Goal: Task Accomplishment & Management: Use online tool/utility

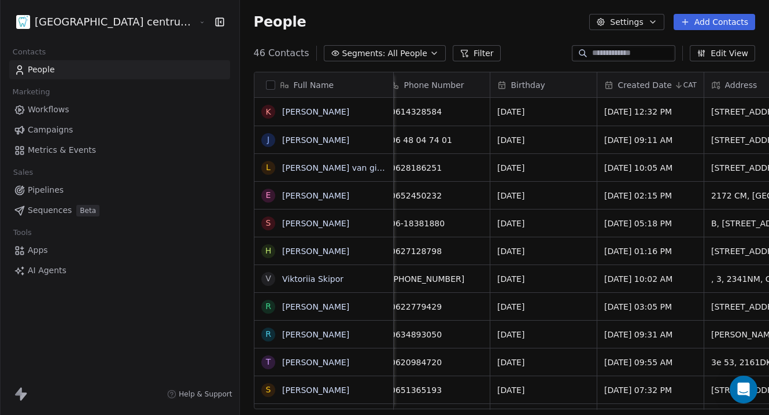
scroll to position [0, 401]
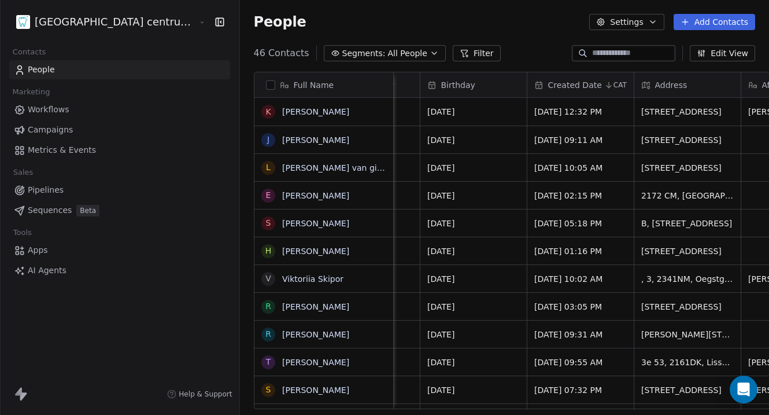
click at [110, 23] on html "Tandheelkundig centrum Sassembourg Contacts People Marketing Workflows Campaign…" at bounding box center [384, 207] width 769 height 415
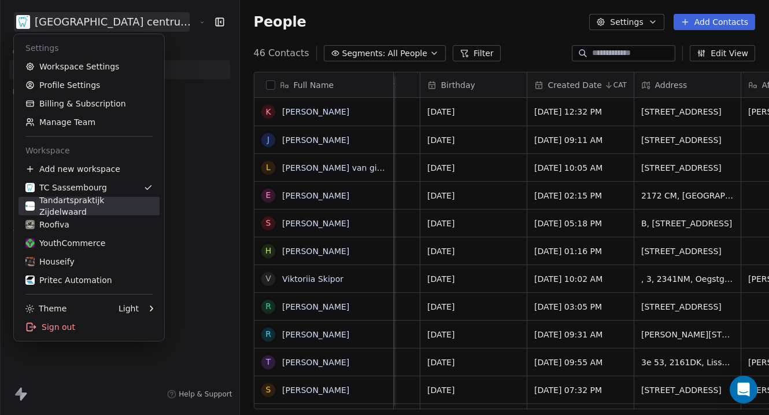
click at [101, 200] on div "Tandartspraktijk Zijdelwaard" at bounding box center [88, 205] width 127 height 23
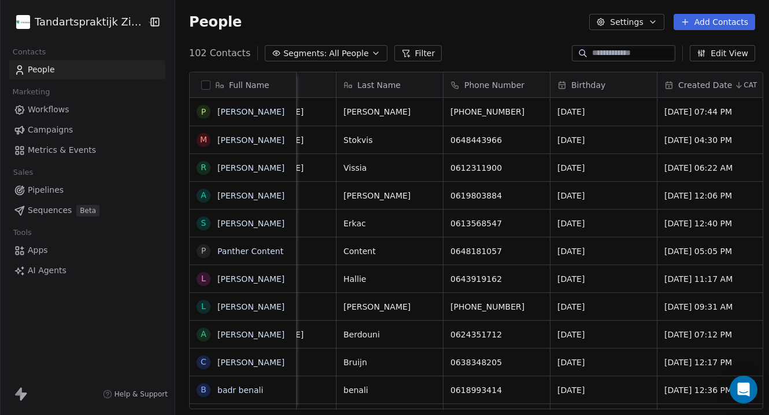
scroll to position [0, 394]
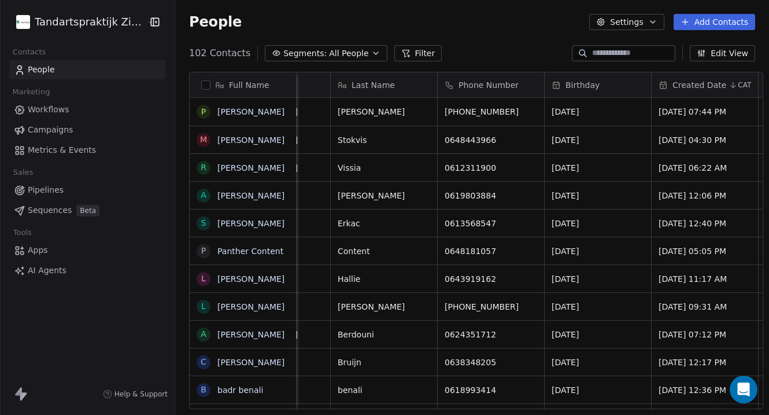
click at [94, 21] on html "Tandartspraktijk Zijdelwaard Contacts People Marketing Workflows Campaigns Metr…" at bounding box center [384, 207] width 769 height 415
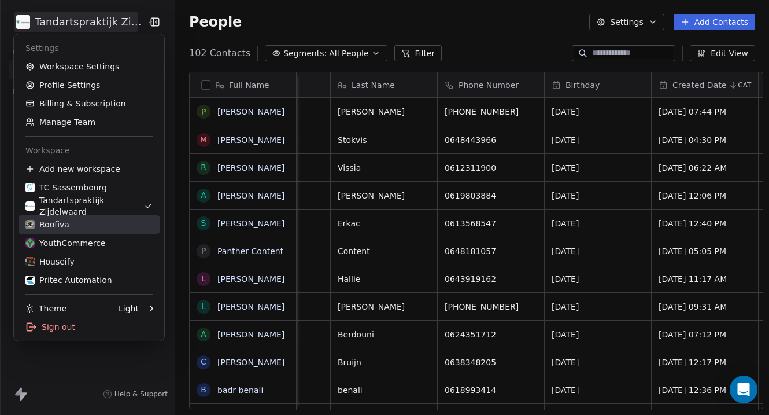
click at [91, 223] on div "Roofiva" at bounding box center [88, 225] width 127 height 12
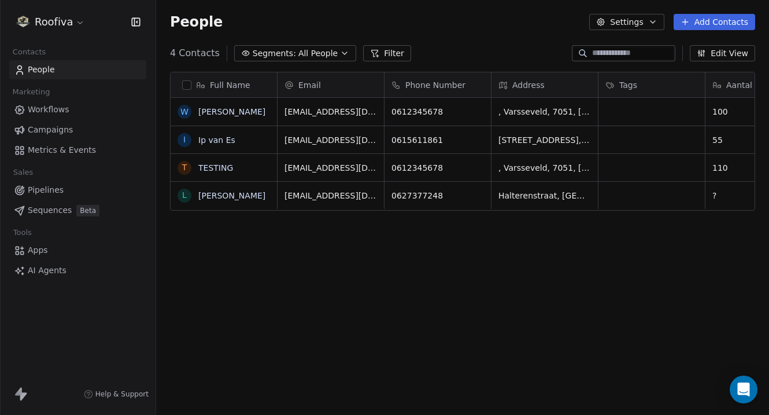
scroll to position [365, 613]
click at [65, 189] on link "Pipelines" at bounding box center [77, 189] width 137 height 19
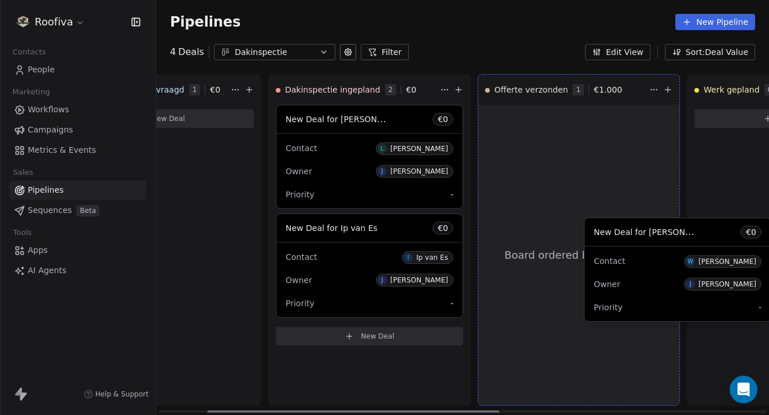
scroll to position [0, 119]
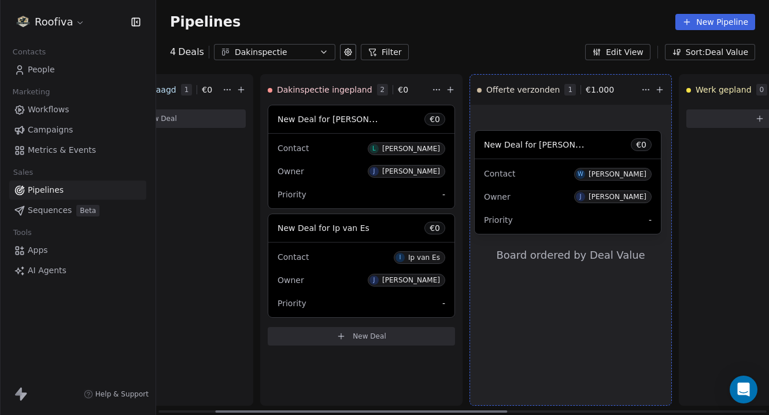
drag, startPoint x: 276, startPoint y: 166, endPoint x: 582, endPoint y: 191, distance: 307.0
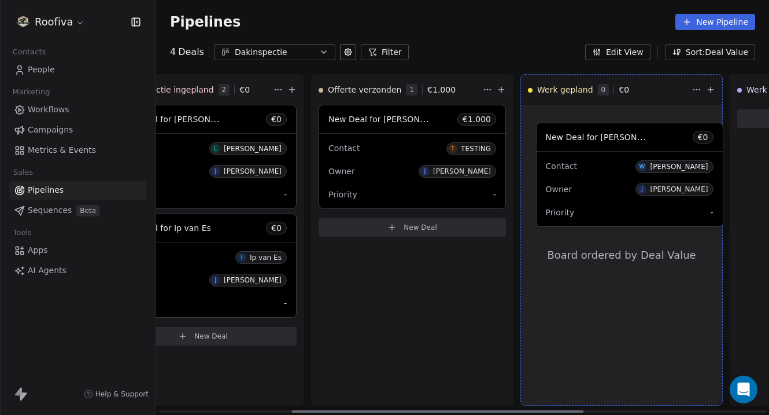
scroll to position [0, 279]
drag, startPoint x: 551, startPoint y: 163, endPoint x: 588, endPoint y: 182, distance: 41.9
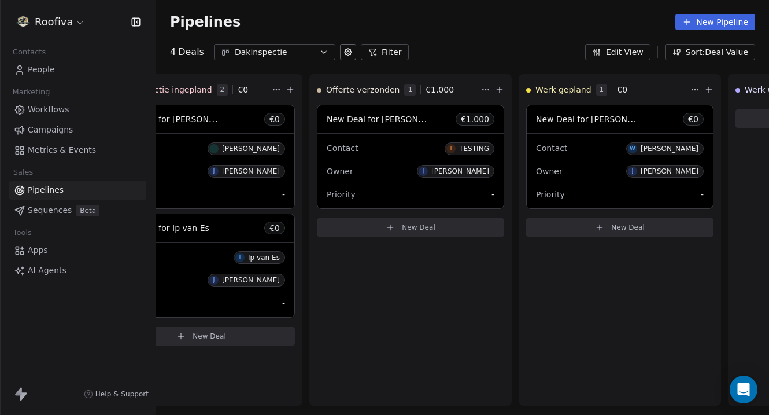
click at [77, 27] on html "Roofiva Contacts People Marketing Workflows Campaigns Metrics & Events Sales Pi…" at bounding box center [384, 207] width 769 height 415
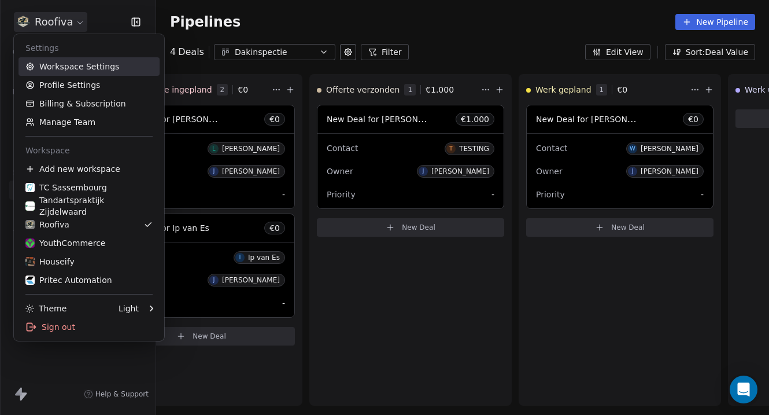
click at [87, 70] on link "Workspace Settings" at bounding box center [89, 66] width 141 height 19
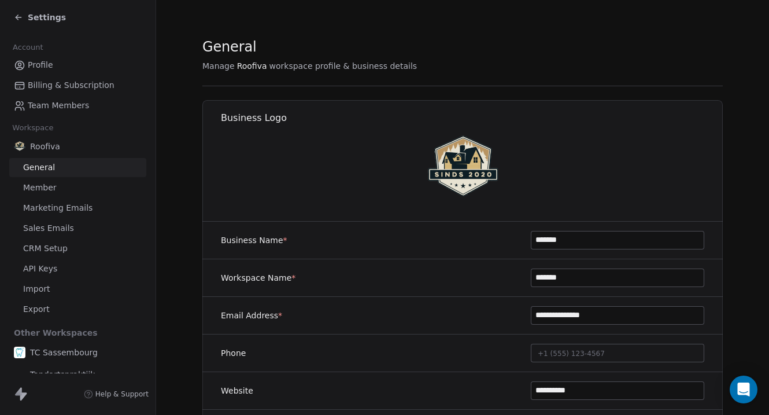
scroll to position [77, 0]
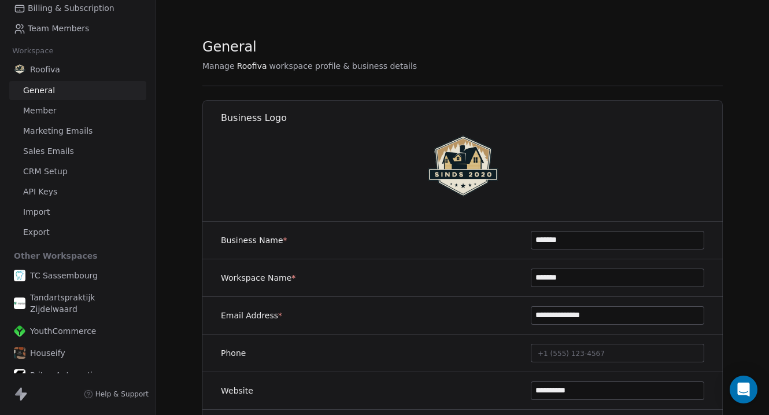
click at [57, 183] on link "API Keys" at bounding box center [77, 191] width 137 height 19
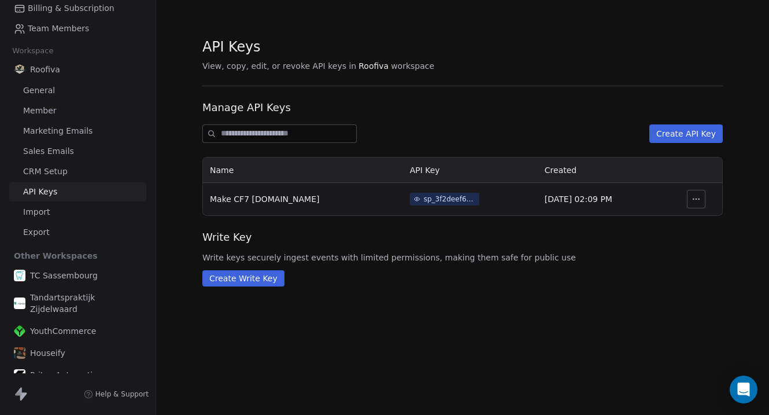
click at [54, 212] on link "Import" at bounding box center [77, 211] width 137 height 19
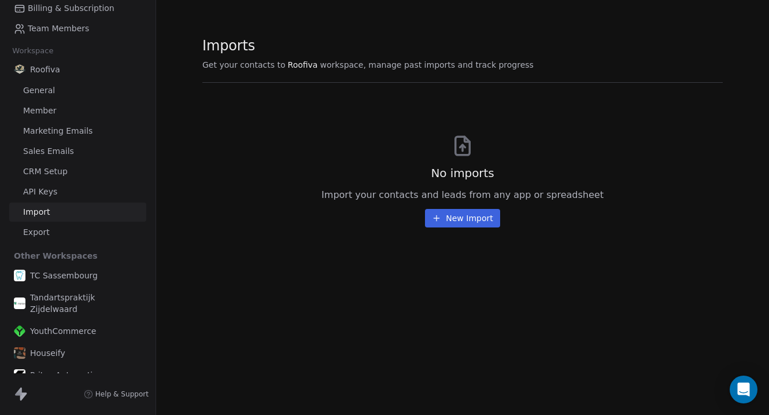
click at [82, 188] on link "API Keys" at bounding box center [77, 191] width 137 height 19
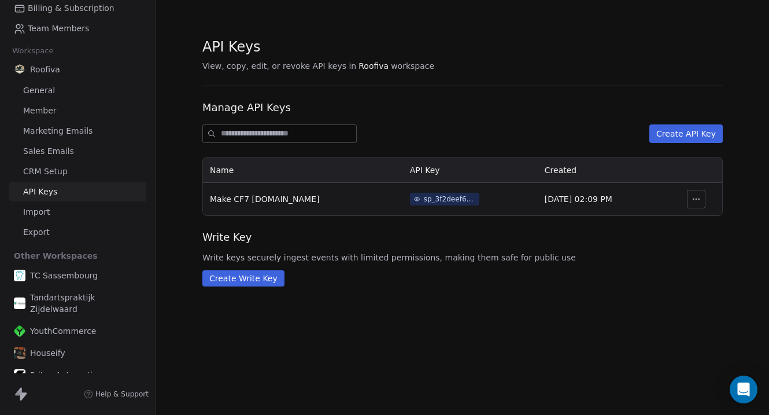
click at [713, 130] on button "Create API Key" at bounding box center [685, 133] width 73 height 19
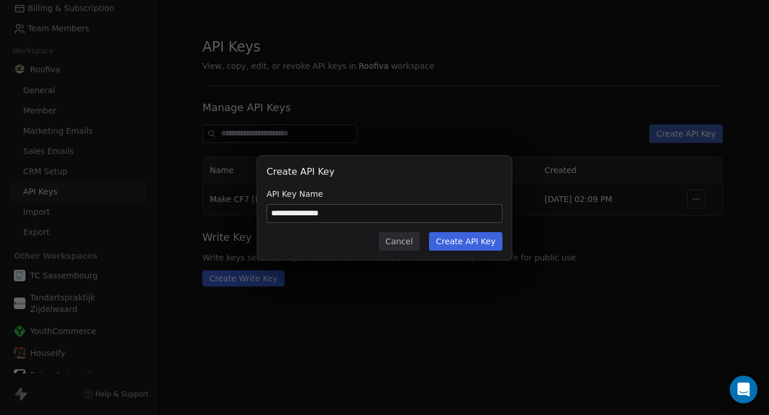
type input "**********"
click at [455, 234] on button "Create API Key" at bounding box center [465, 241] width 73 height 19
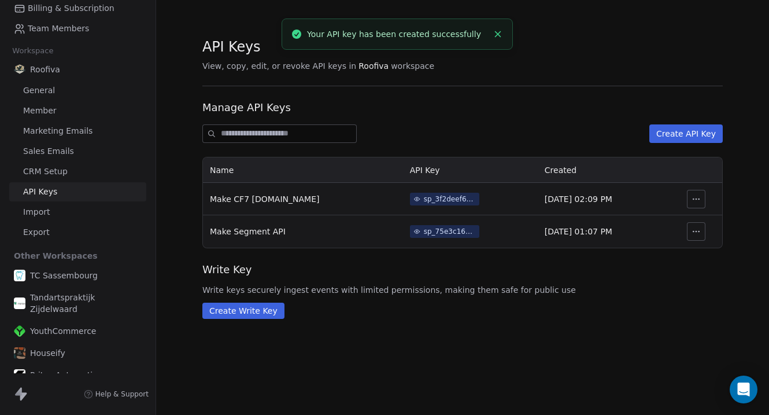
click at [271, 243] on th "Make Segment API" at bounding box center [303, 231] width 200 height 32
click at [289, 226] on th "Make Segment API" at bounding box center [303, 231] width 200 height 32
click at [260, 231] on span "Make Segment API" at bounding box center [248, 231] width 76 height 9
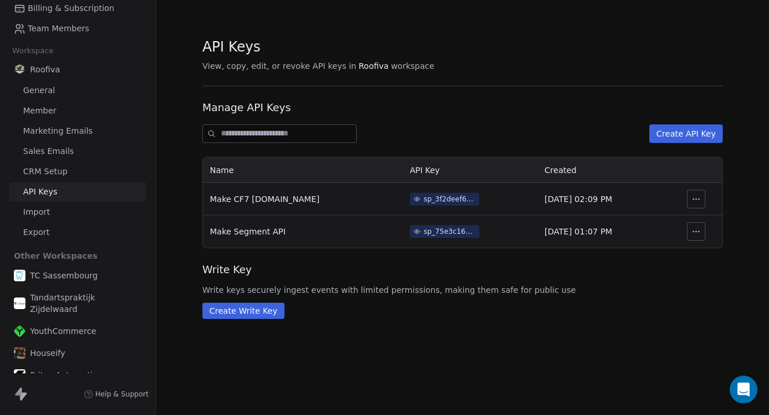
click at [424, 227] on div "sp_75e3c16cce014cf8a1e2bcb4e404f671" at bounding box center [450, 231] width 52 height 10
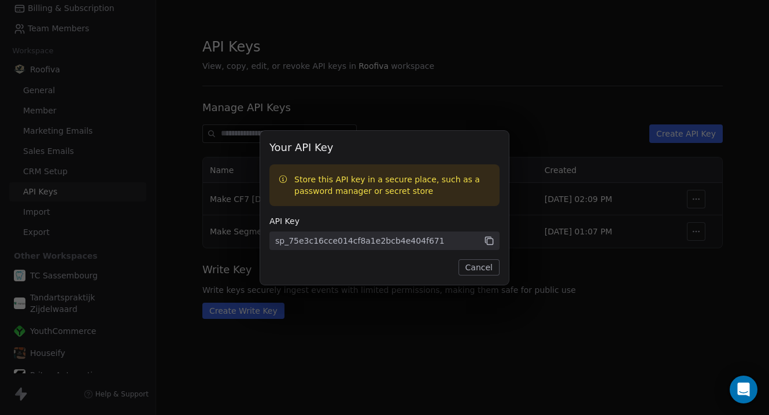
click at [493, 241] on icon at bounding box center [489, 240] width 10 height 10
click at [455, 94] on div "Your API Key Store this API key in a secure place, such as a password manager o…" at bounding box center [384, 207] width 769 height 415
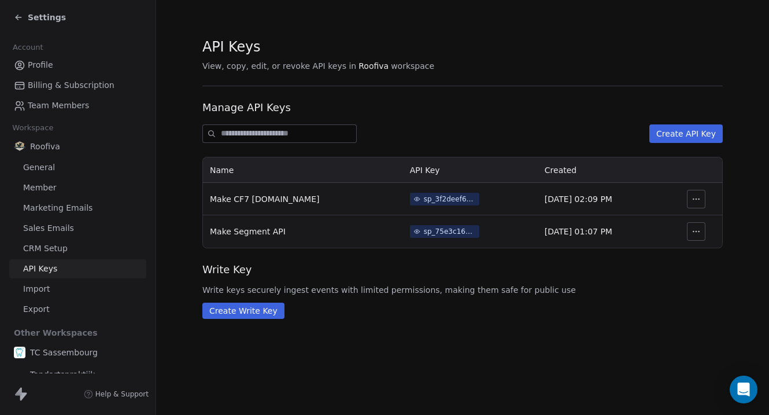
click at [47, 17] on span "Settings" at bounding box center [47, 18] width 38 height 12
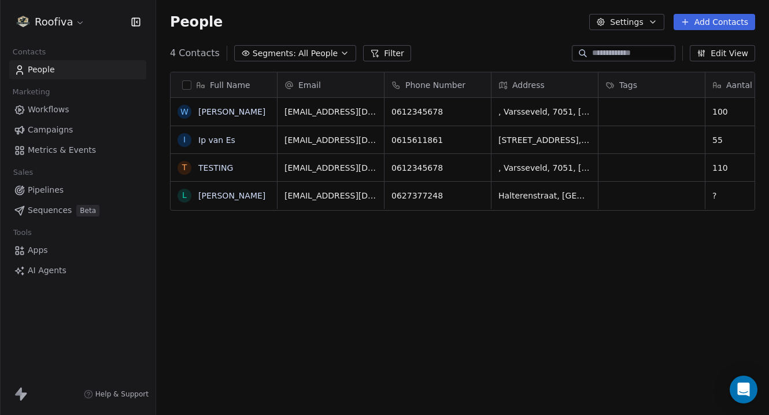
scroll to position [365, 613]
click at [64, 184] on link "Pipelines" at bounding box center [77, 189] width 137 height 19
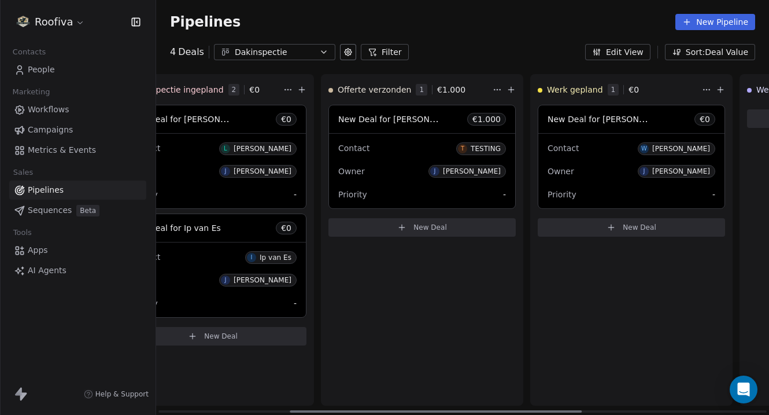
scroll to position [0, 276]
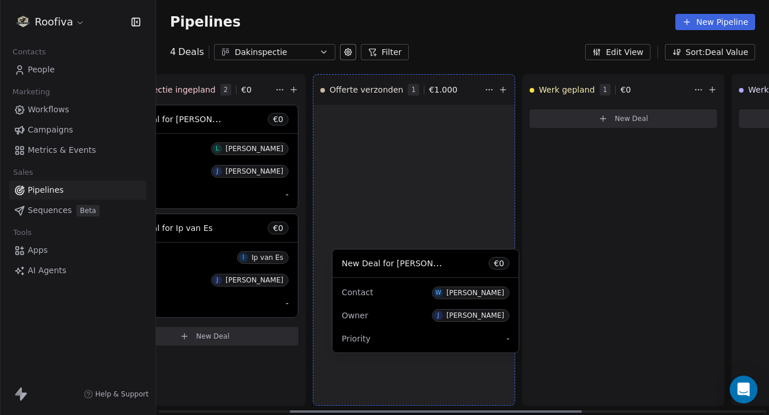
drag, startPoint x: 604, startPoint y: 156, endPoint x: 406, endPoint y: 300, distance: 244.7
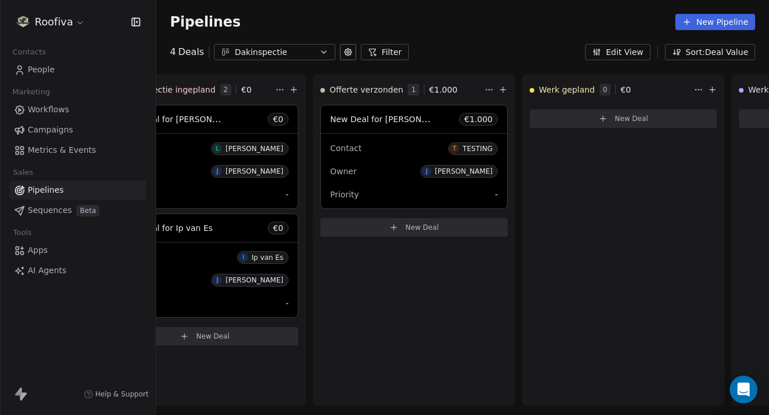
click at [73, 21] on html "Roofiva Contacts People Marketing Workflows Campaigns Metrics & Events Sales Pi…" at bounding box center [384, 207] width 769 height 415
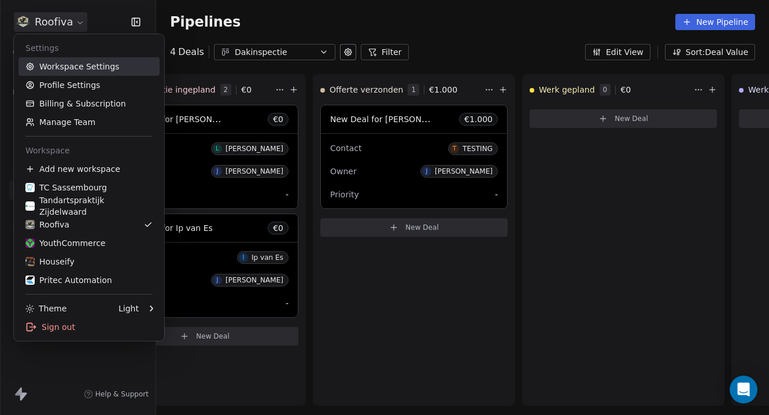
click at [122, 68] on link "Workspace Settings" at bounding box center [89, 66] width 141 height 19
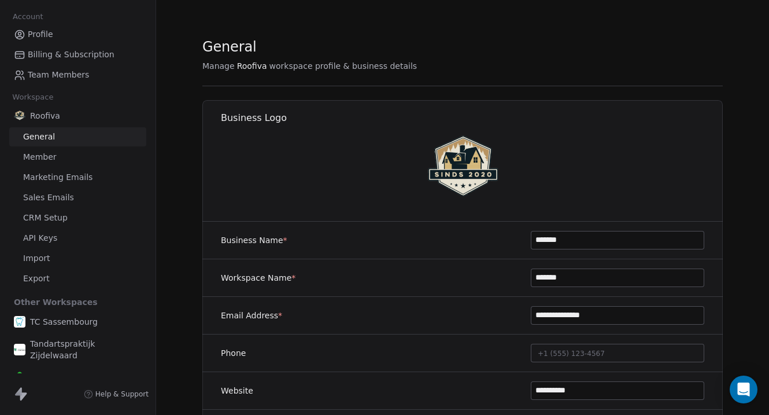
scroll to position [14, 0]
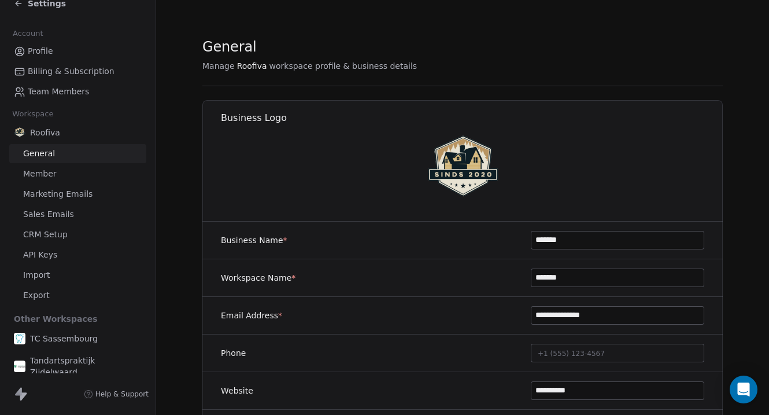
click at [68, 254] on link "API Keys" at bounding box center [77, 254] width 137 height 19
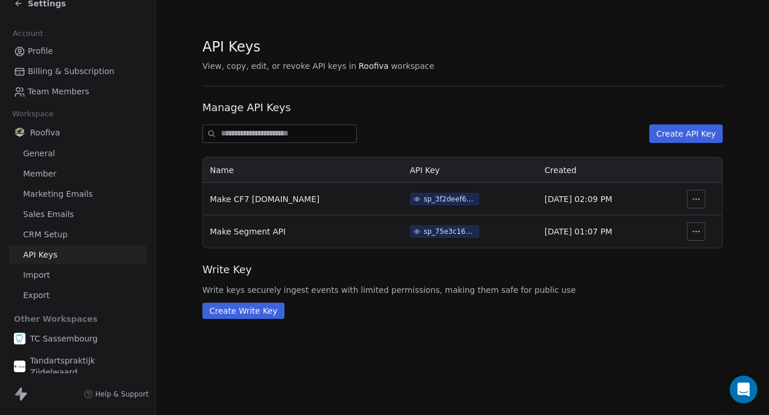
click at [66, 237] on link "CRM Setup" at bounding box center [77, 234] width 137 height 19
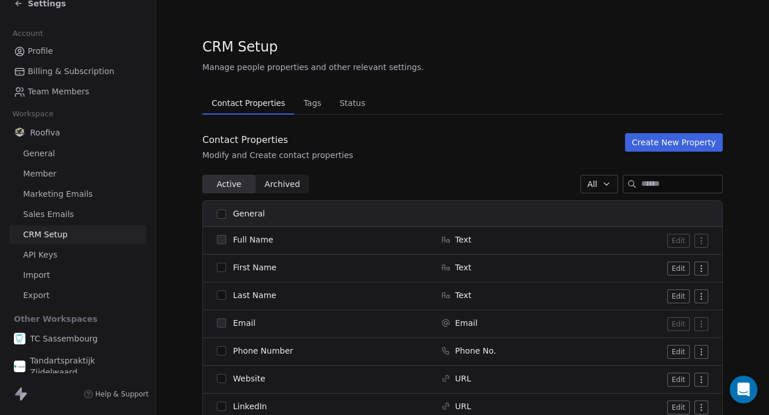
click at [76, 220] on link "Sales Emails" at bounding box center [77, 214] width 137 height 19
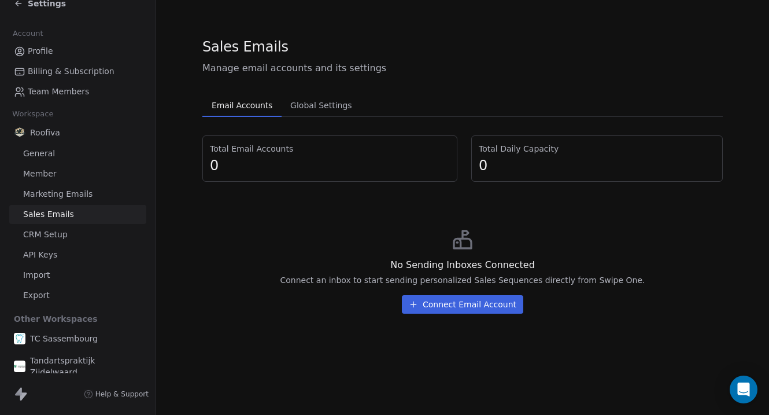
click at [87, 195] on span "Marketing Emails" at bounding box center [57, 194] width 69 height 12
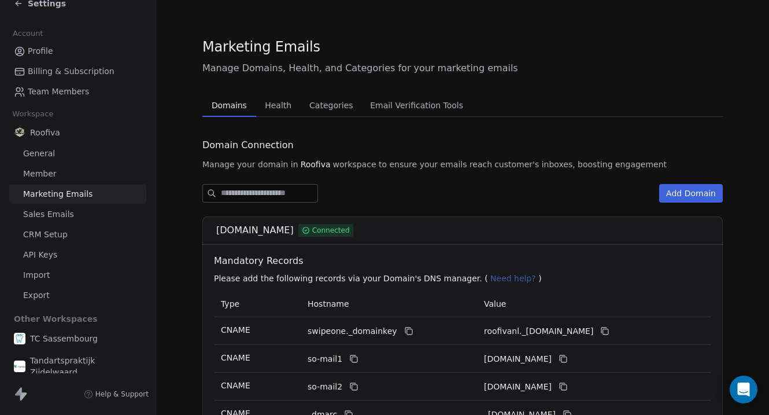
click at [56, 172] on link "Member" at bounding box center [77, 173] width 137 height 19
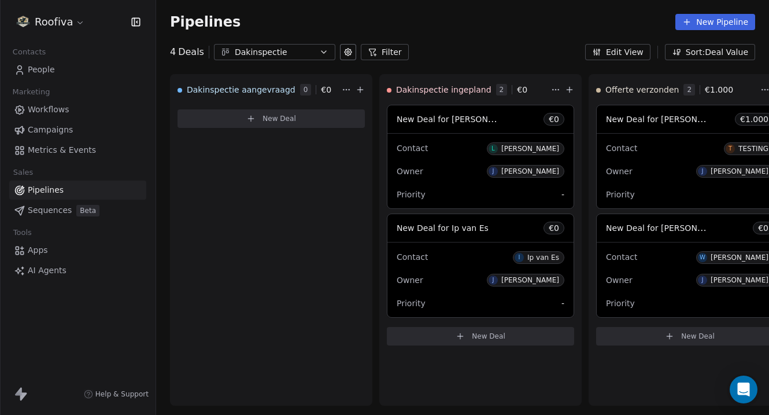
click at [74, 248] on link "Apps" at bounding box center [77, 250] width 137 height 19
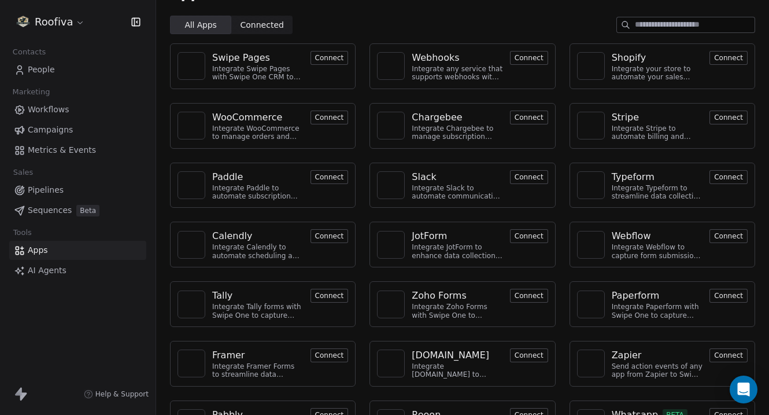
scroll to position [11, 0]
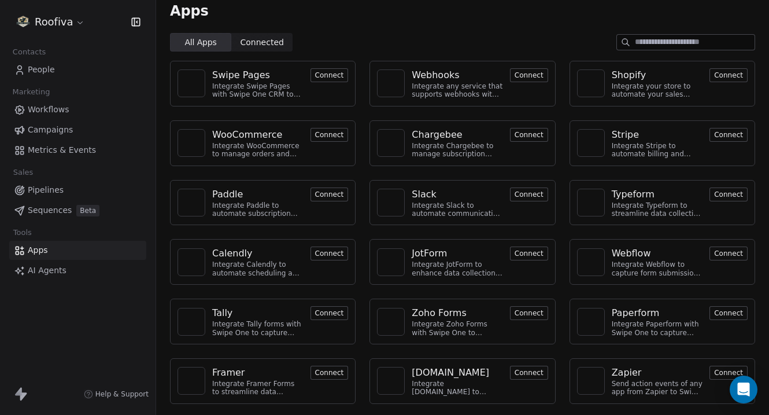
click at [531, 69] on button "Connect" at bounding box center [529, 75] width 38 height 14
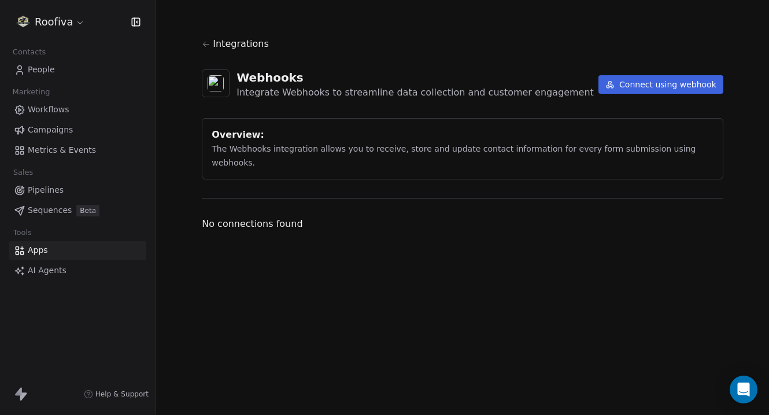
click at [659, 92] on button "Connect using webhook" at bounding box center [661, 84] width 125 height 19
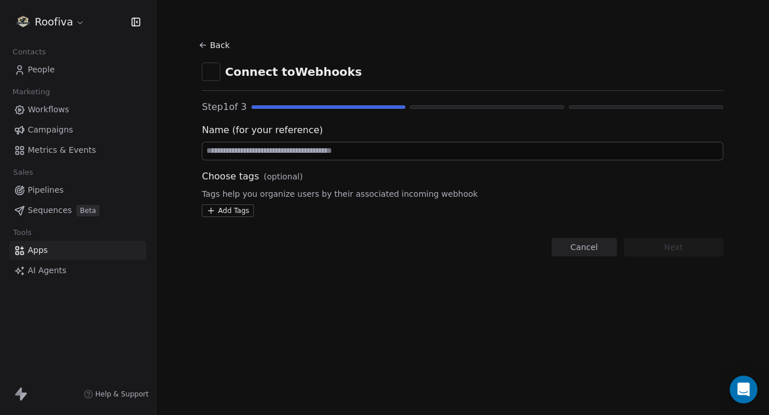
click at [318, 151] on input at bounding box center [462, 150] width 521 height 17
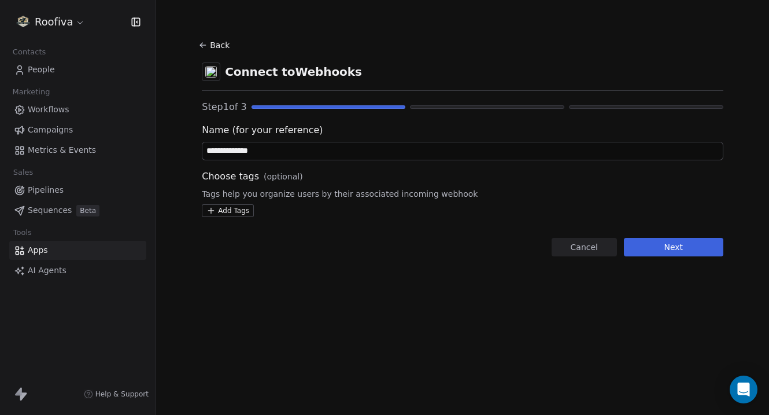
type input "**********"
click at [663, 248] on button "Next" at bounding box center [673, 247] width 99 height 19
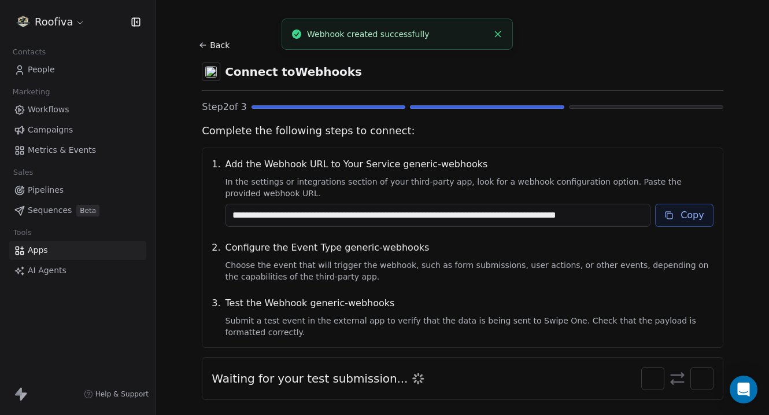
scroll to position [25, 0]
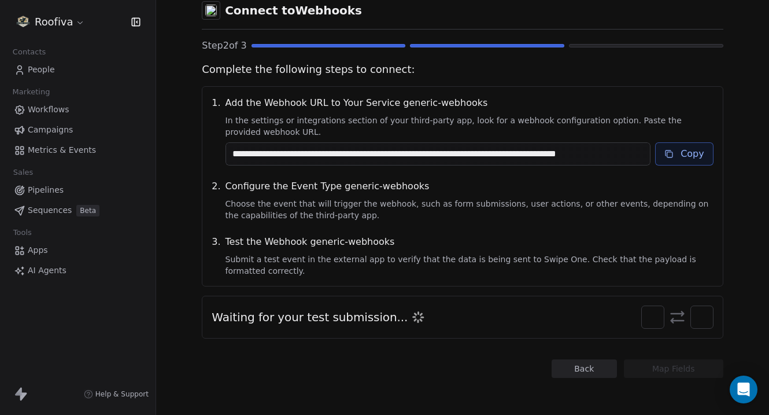
scroll to position [51, 0]
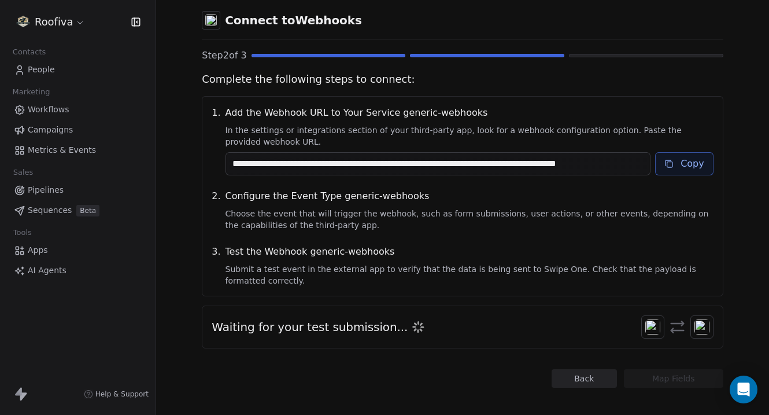
click at [577, 378] on button "Back" at bounding box center [584, 378] width 65 height 19
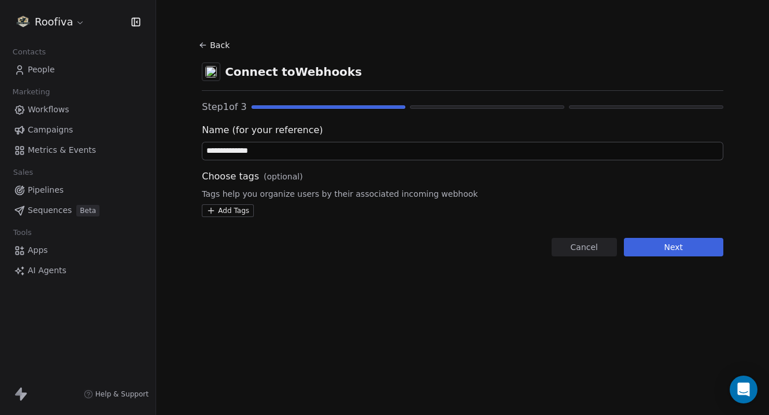
scroll to position [0, 0]
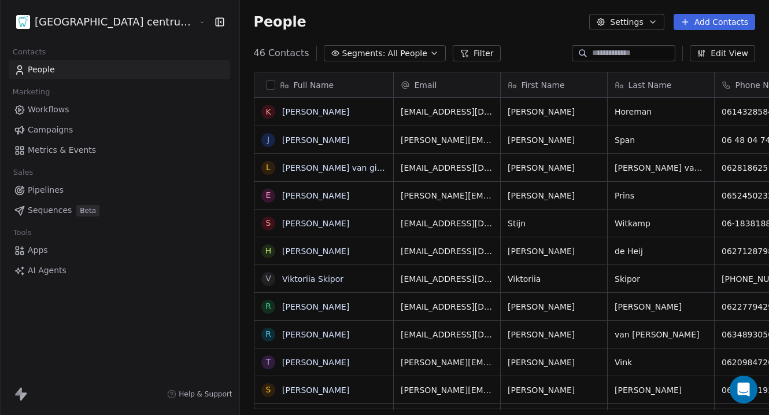
scroll to position [365, 572]
click at [80, 246] on link "Apps" at bounding box center [119, 250] width 221 height 19
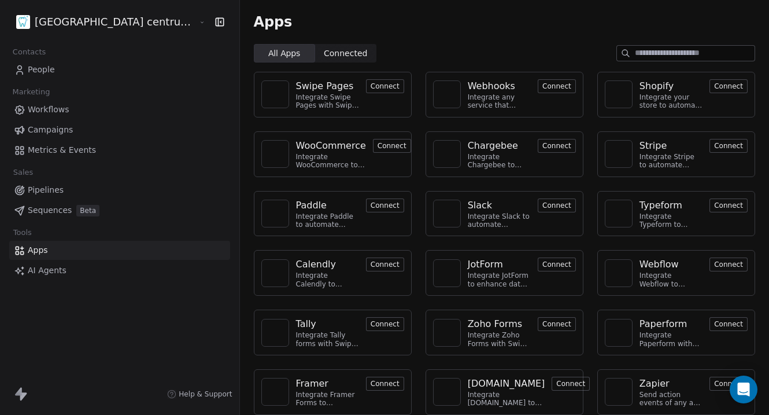
click at [149, 20] on html "Tandheelkundig centrum Sassembourg Contacts People Marketing Workflows Campaign…" at bounding box center [384, 207] width 769 height 415
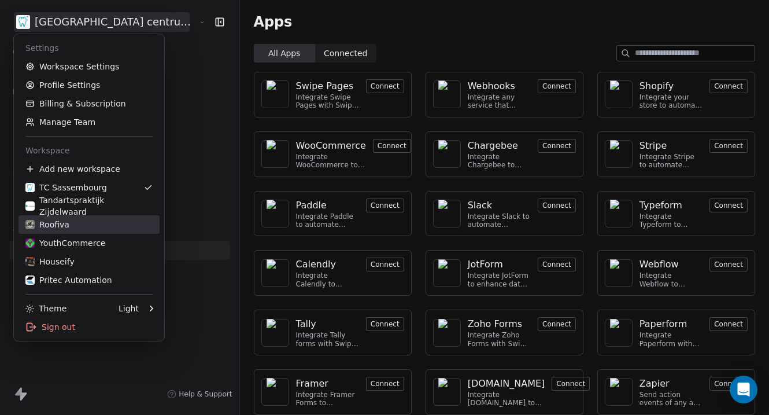
click at [85, 232] on link "Roofiva" at bounding box center [89, 224] width 141 height 19
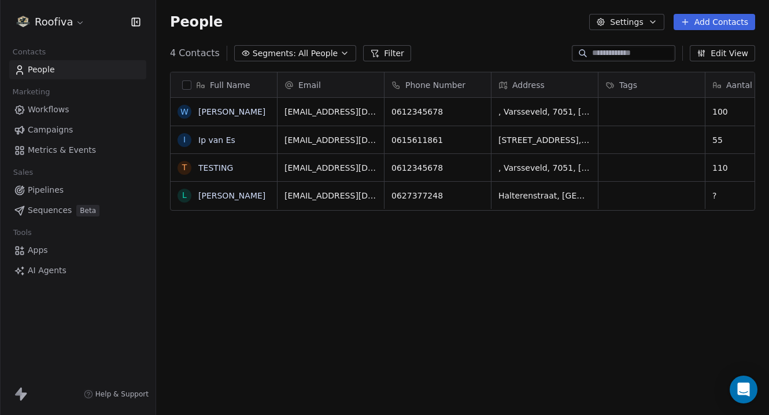
scroll to position [365, 613]
click at [50, 250] on link "Apps" at bounding box center [77, 250] width 137 height 19
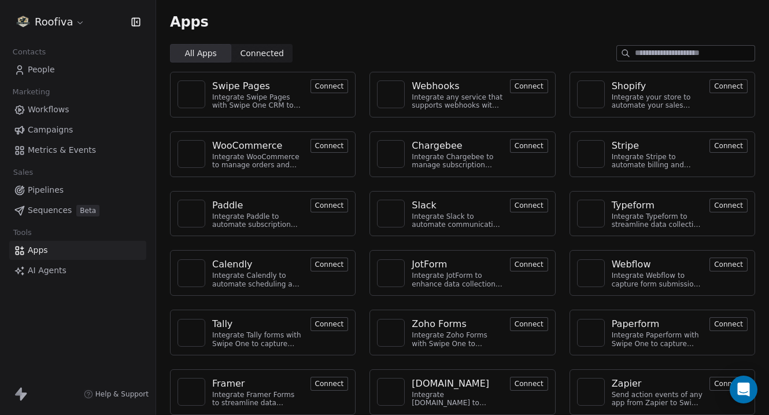
click at [490, 89] on div "Webhooks" at bounding box center [457, 86] width 91 height 14
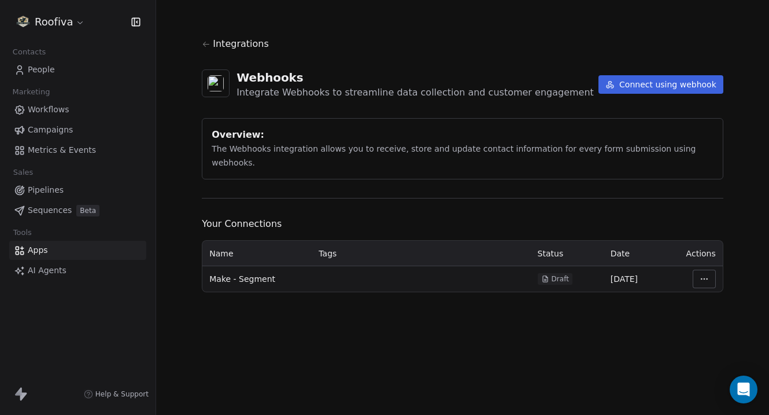
click at [443, 97] on div "Integrate Webhooks to streamline data collection and customer engagement" at bounding box center [415, 93] width 357 height 14
click at [701, 256] on html "Roofiva Contacts People Marketing Workflows Campaigns Metrics & Events Sales Pi…" at bounding box center [384, 207] width 769 height 415
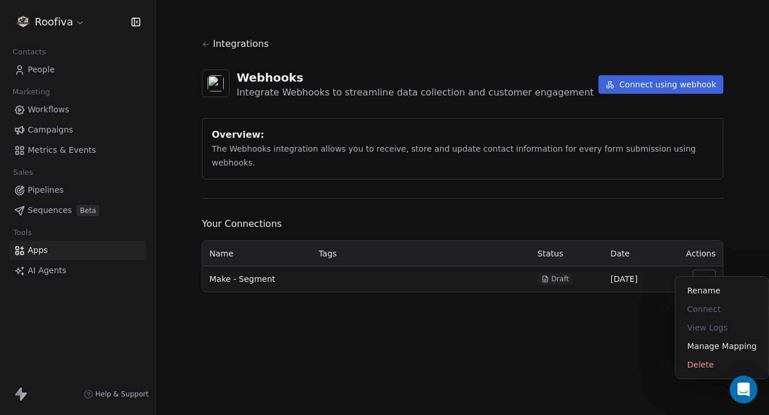
click at [619, 318] on html "Roofiva Contacts People Marketing Workflows Campaigns Metrics & Events Sales Pi…" at bounding box center [384, 207] width 769 height 415
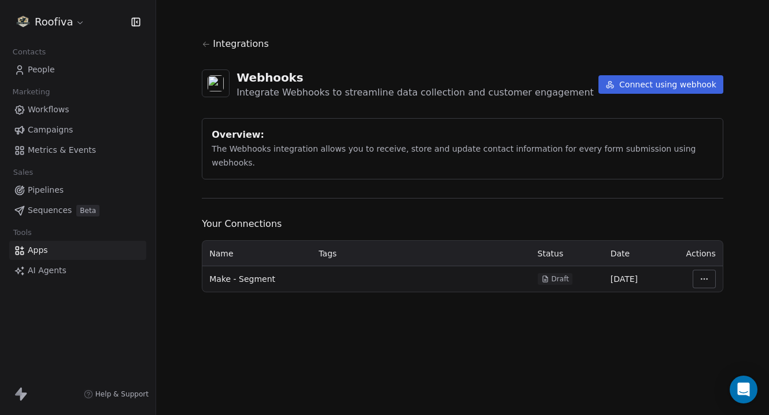
click at [684, 79] on button "Connect using webhook" at bounding box center [661, 84] width 125 height 19
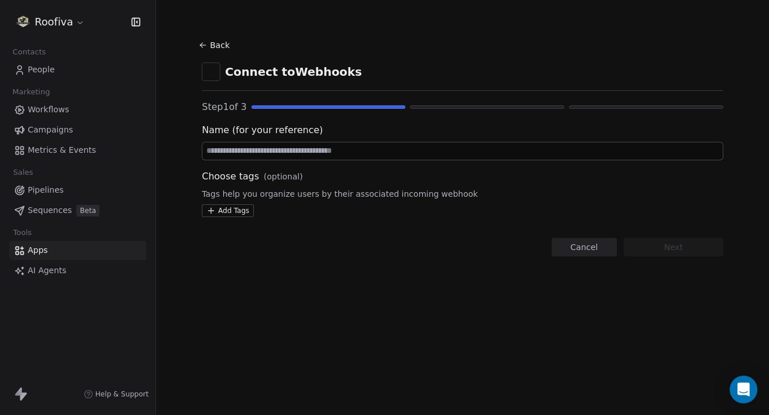
click at [345, 146] on input at bounding box center [462, 150] width 521 height 17
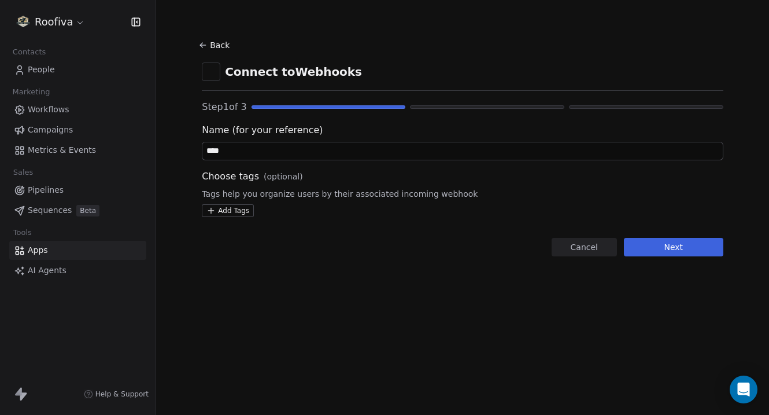
type input "****"
click at [711, 254] on button "Next" at bounding box center [673, 247] width 99 height 19
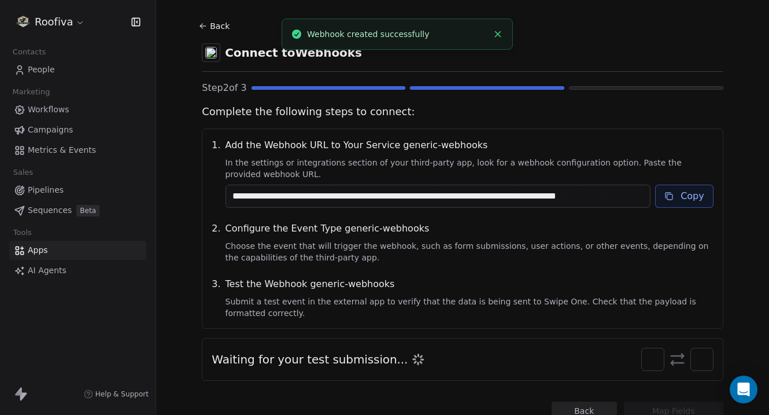
scroll to position [22, 0]
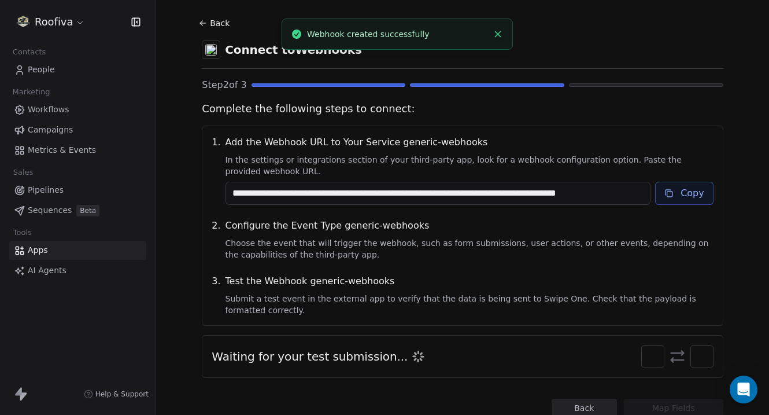
click at [669, 194] on icon at bounding box center [669, 193] width 5 height 5
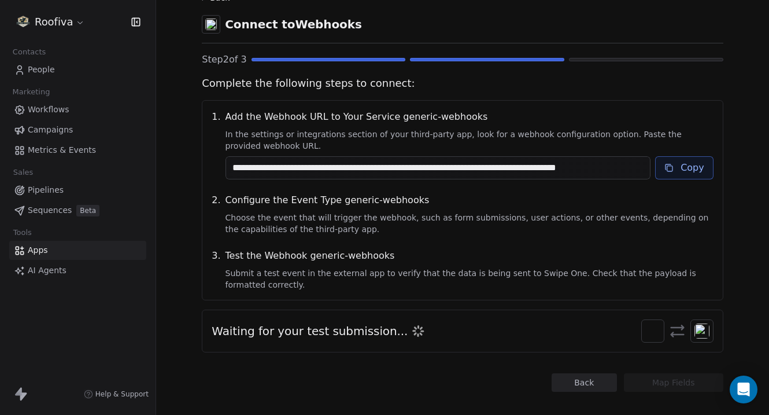
scroll to position [60, 0]
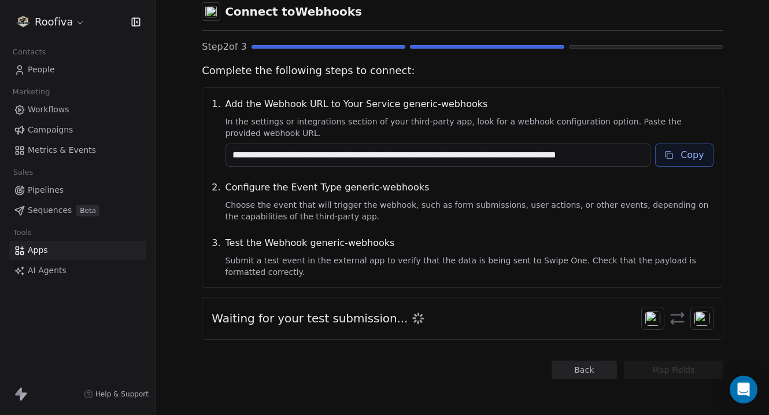
click at [581, 368] on button "Back" at bounding box center [584, 369] width 65 height 19
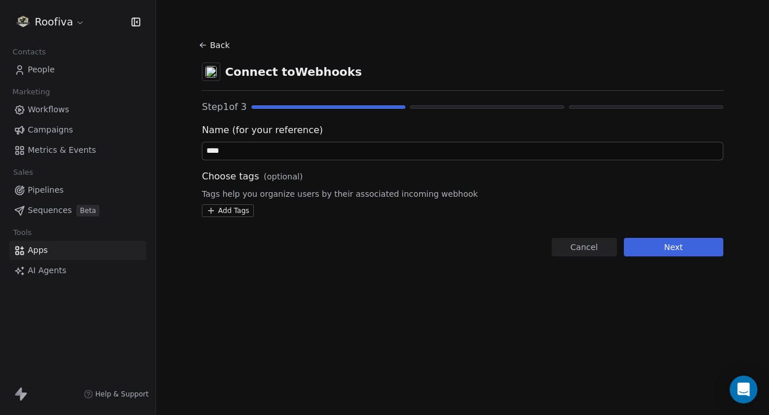
click at [214, 50] on button "Back" at bounding box center [215, 45] width 37 height 21
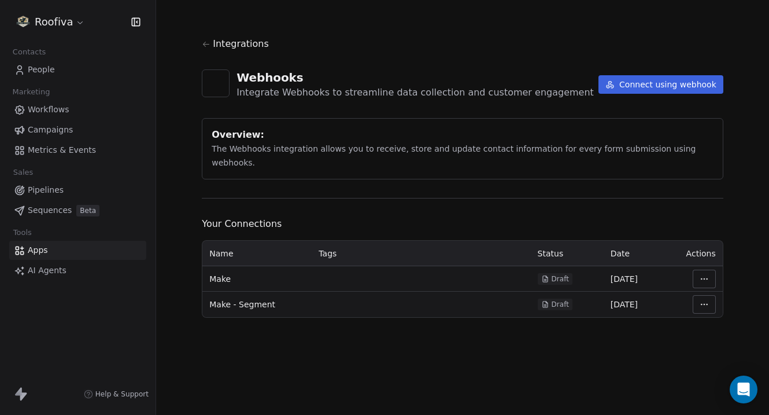
click at [91, 252] on link "Apps" at bounding box center [77, 250] width 137 height 19
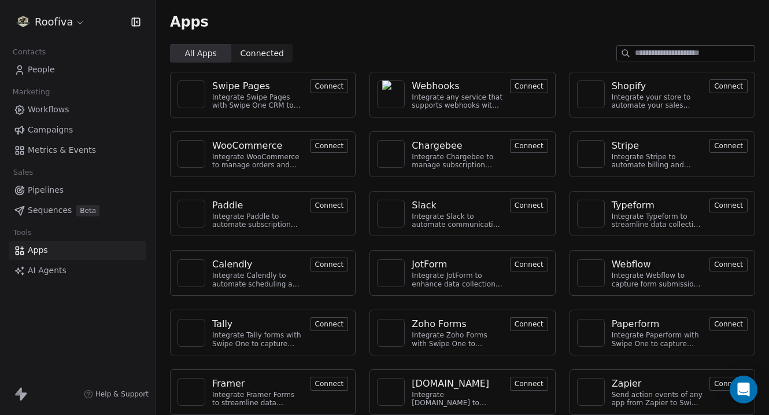
click at [262, 50] on span "Connected" at bounding box center [262, 53] width 43 height 12
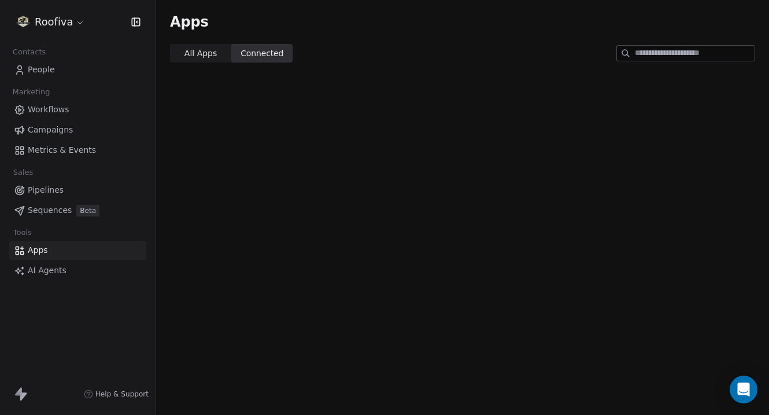
click at [197, 51] on span "All Apps" at bounding box center [200, 53] width 32 height 12
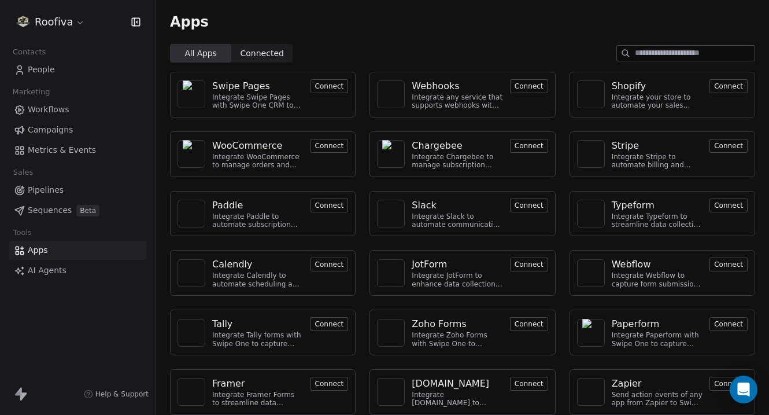
click at [531, 89] on button "Connect" at bounding box center [529, 86] width 38 height 14
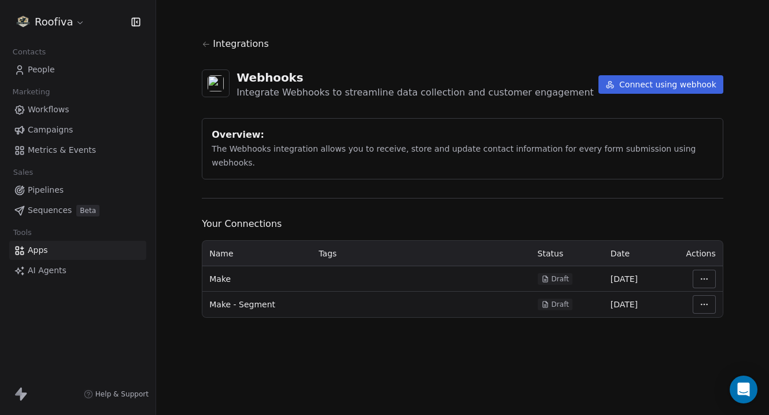
click at [686, 93] on button "Connect using webhook" at bounding box center [661, 84] width 125 height 19
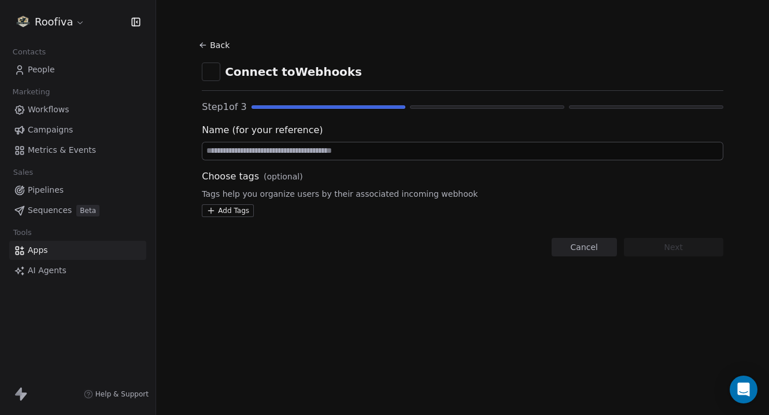
click at [386, 158] on input at bounding box center [462, 150] width 521 height 17
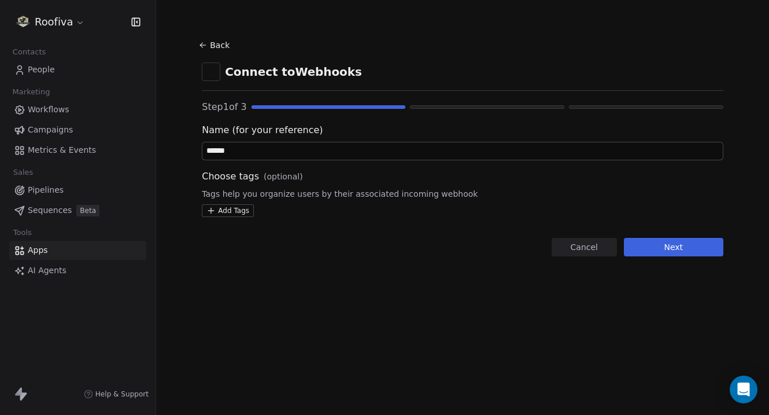
type input "******"
click at [694, 257] on section "Back Connect to Webhooks Step 1 of 3 Name (for your reference) ****** Choose ta…" at bounding box center [462, 146] width 577 height 293
click at [677, 255] on button "Next" at bounding box center [673, 247] width 99 height 19
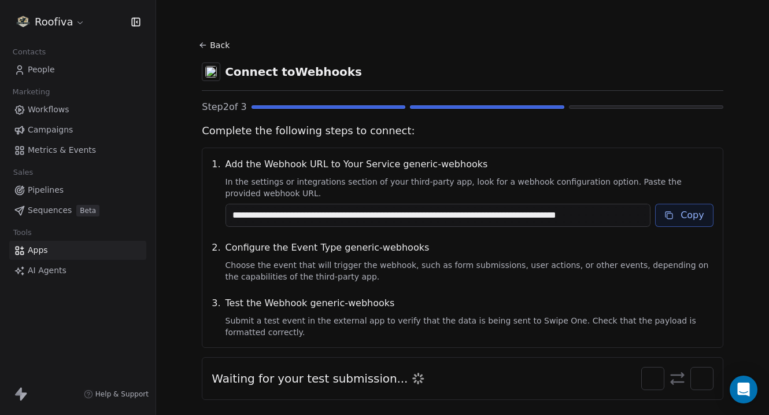
click at [433, 215] on input "**********" at bounding box center [438, 215] width 425 height 22
click at [88, 112] on link "Workflows" at bounding box center [77, 109] width 137 height 19
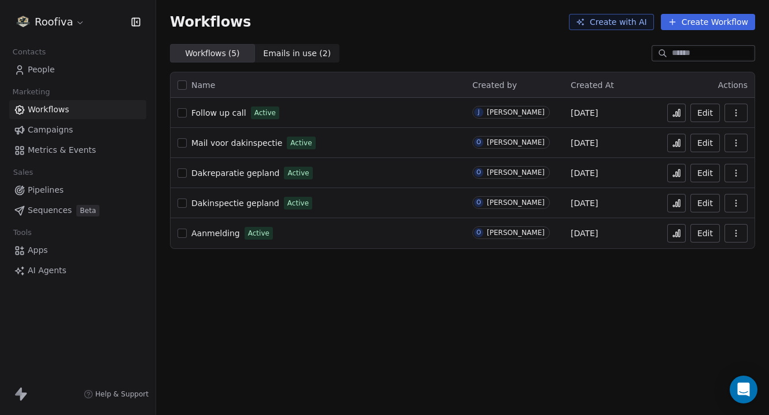
click at [231, 232] on span "Aanmelding" at bounding box center [215, 232] width 49 height 9
click at [246, 204] on span "Dakinspectie gepland" at bounding box center [235, 202] width 88 height 9
click at [737, 19] on button "Create Workflow" at bounding box center [708, 22] width 94 height 16
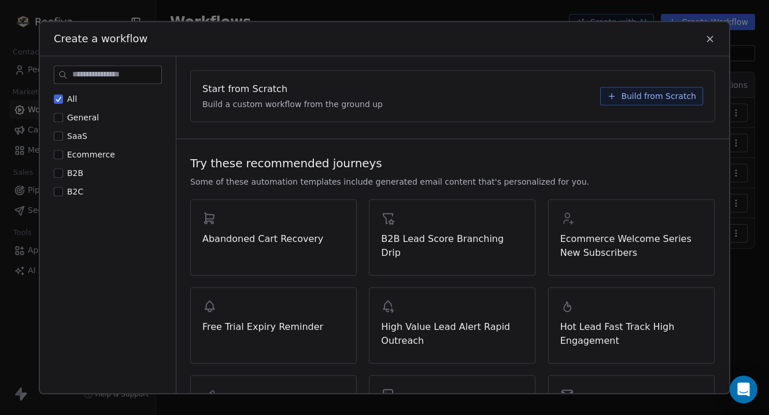
click at [651, 92] on span "Build from Scratch" at bounding box center [658, 96] width 75 height 12
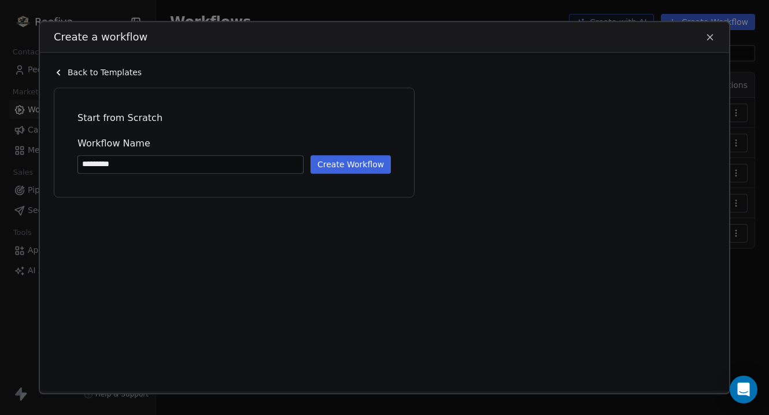
type input "*********"
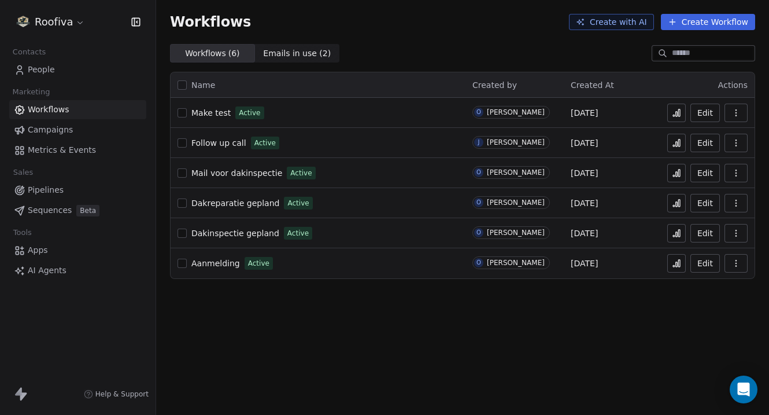
click at [59, 187] on span "Pipelines" at bounding box center [46, 190] width 36 height 12
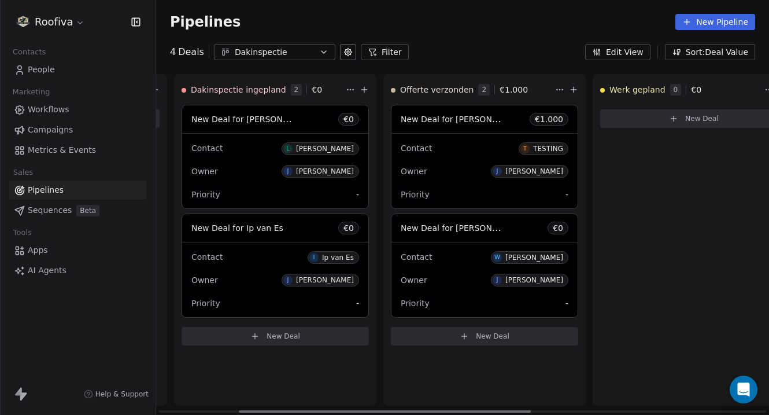
scroll to position [0, 271]
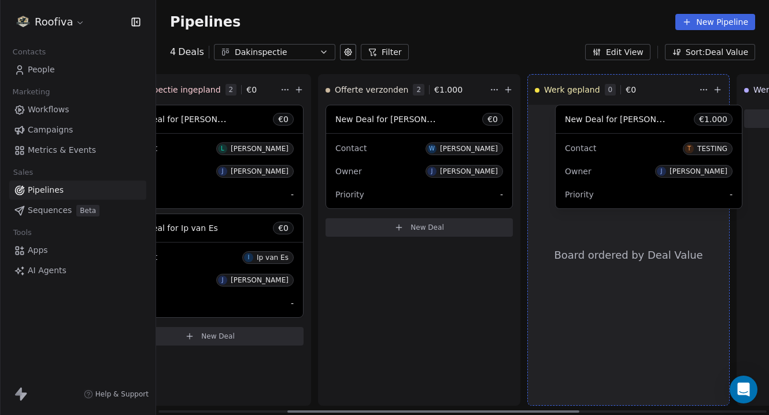
drag, startPoint x: 386, startPoint y: 174, endPoint x: 616, endPoint y: 174, distance: 229.6
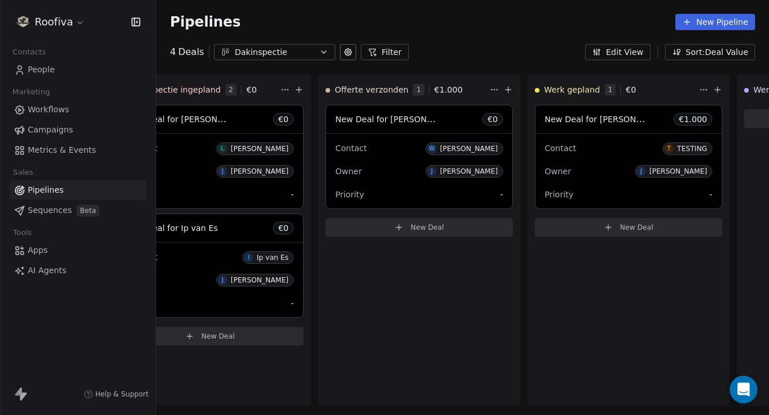
click at [93, 112] on link "Workflows" at bounding box center [77, 109] width 137 height 19
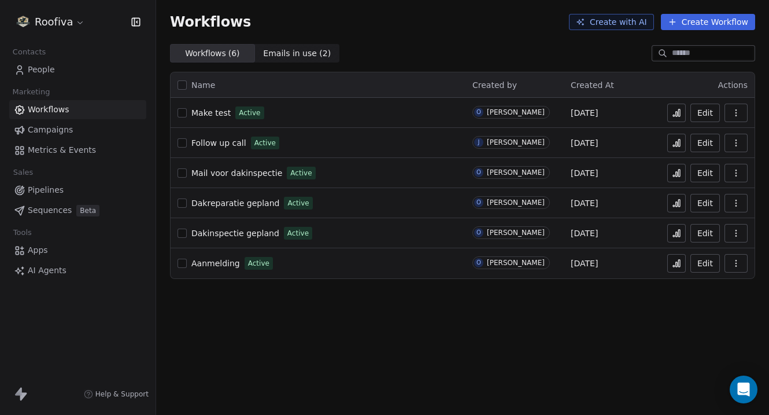
click at [682, 114] on button at bounding box center [676, 113] width 19 height 19
click at [73, 197] on link "Pipelines" at bounding box center [77, 189] width 137 height 19
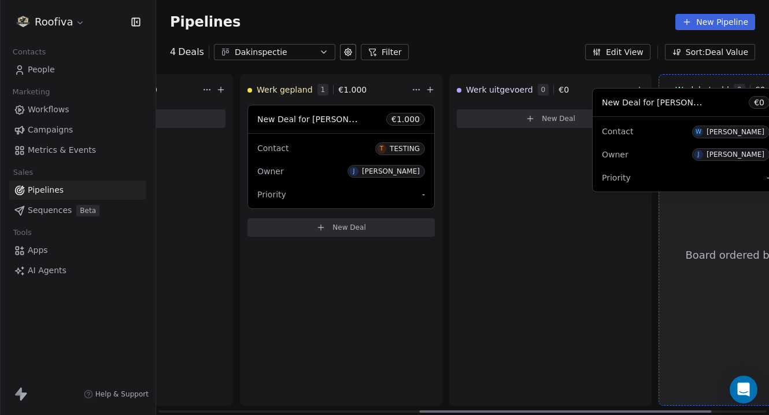
scroll to position [0, 564]
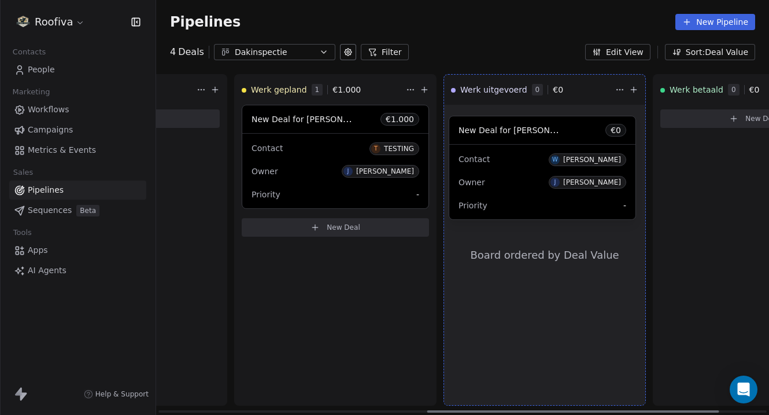
drag, startPoint x: 352, startPoint y: 197, endPoint x: 555, endPoint y: 208, distance: 202.7
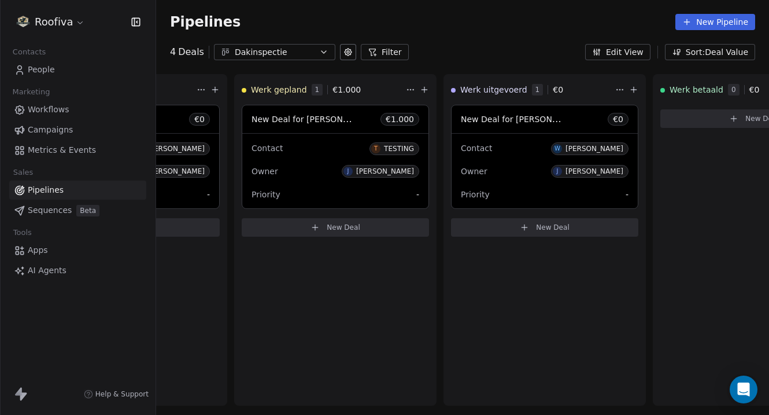
click at [88, 114] on link "Workflows" at bounding box center [77, 109] width 137 height 19
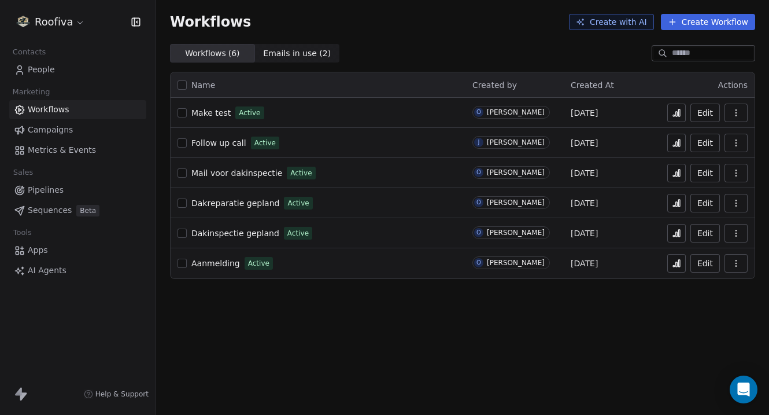
click at [205, 110] on span "Make test" at bounding box center [210, 112] width 39 height 9
click at [681, 112] on icon at bounding box center [676, 112] width 9 height 9
click at [56, 184] on span "Pipelines" at bounding box center [46, 190] width 36 height 12
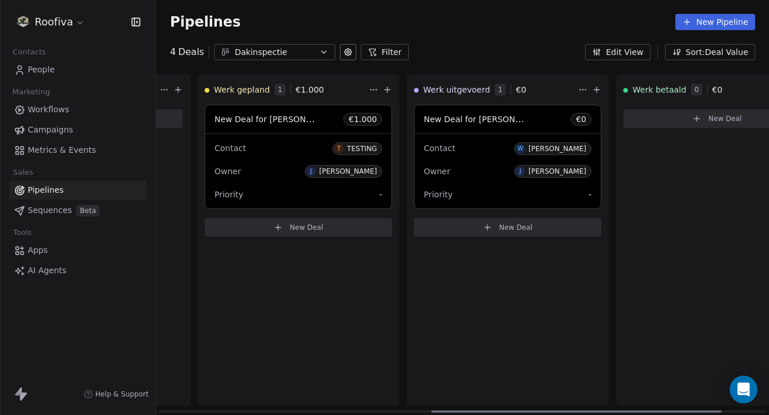
scroll to position [0, 577]
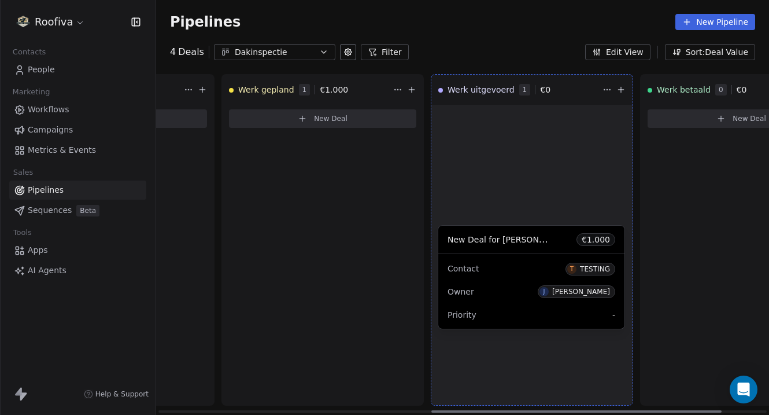
drag, startPoint x: 302, startPoint y: 145, endPoint x: 521, endPoint y: 282, distance: 258.3
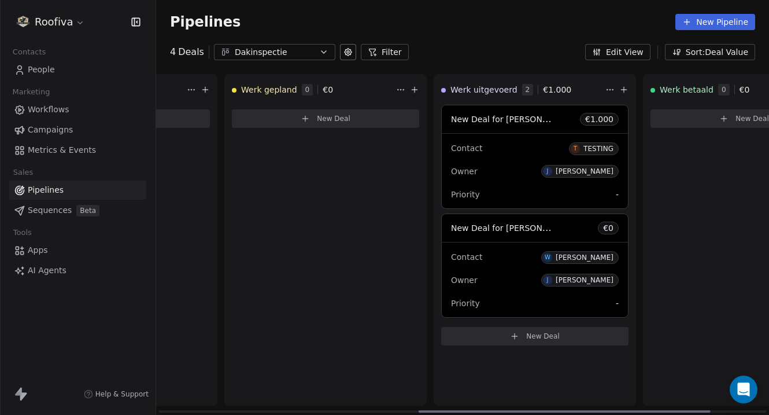
scroll to position [0, 664]
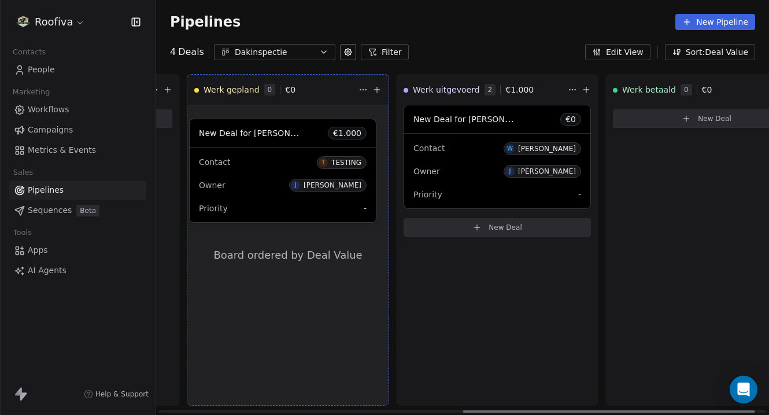
drag, startPoint x: 423, startPoint y: 153, endPoint x: 261, endPoint y: 166, distance: 161.9
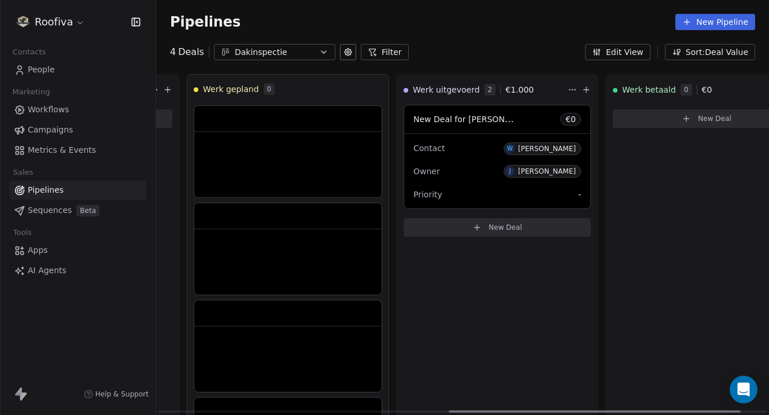
scroll to position [0, 610]
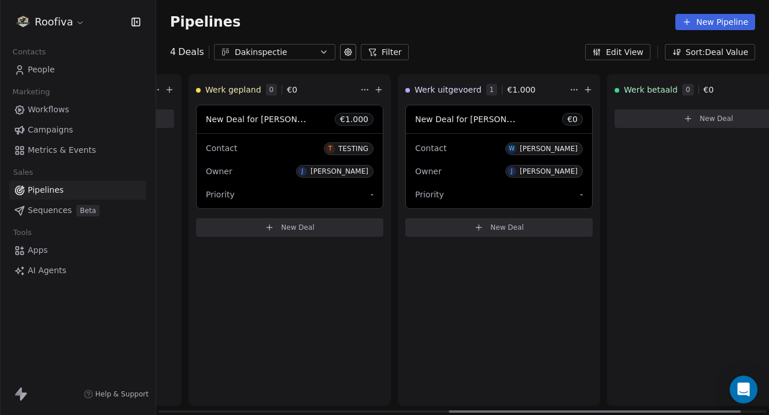
click at [347, 145] on div "TESTING" at bounding box center [353, 149] width 30 height 8
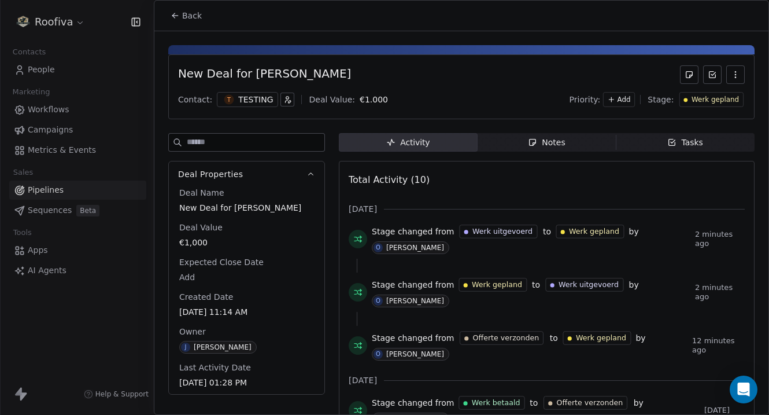
click at [176, 12] on icon at bounding box center [175, 15] width 9 height 9
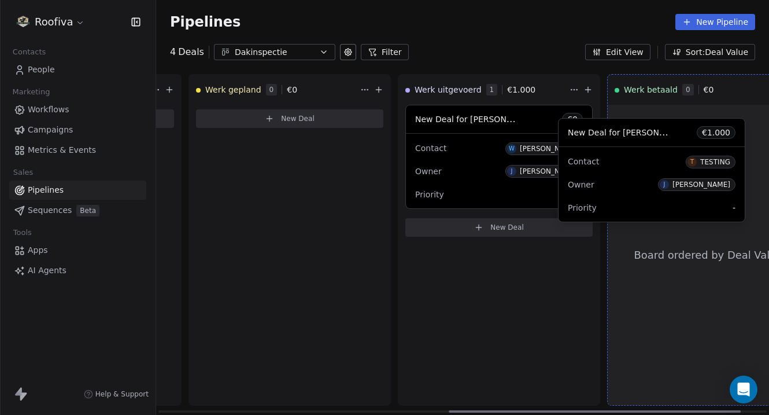
drag, startPoint x: 275, startPoint y: 180, endPoint x: 645, endPoint y: 192, distance: 369.7
